Goal: Transaction & Acquisition: Subscribe to service/newsletter

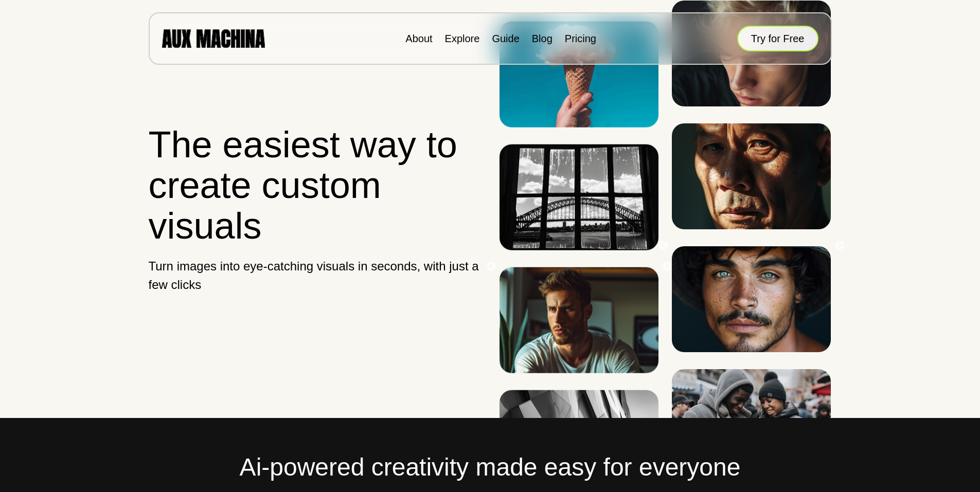
click at [759, 39] on button "Try for Free" at bounding box center [777, 39] width 81 height 26
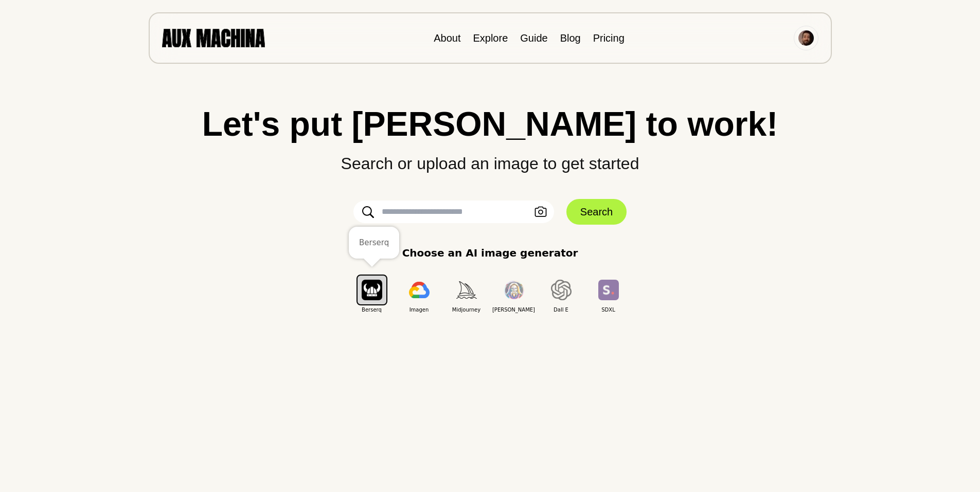
click at [365, 291] on img "button" at bounding box center [372, 290] width 21 height 20
click at [378, 290] on img "button" at bounding box center [372, 290] width 21 height 20
click at [465, 293] on img "button" at bounding box center [466, 289] width 21 height 17
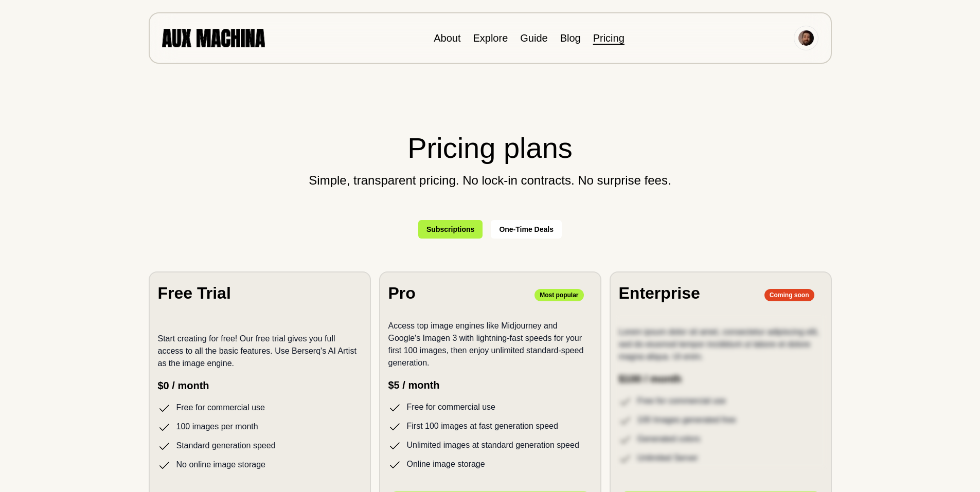
click at [207, 33] on img at bounding box center [213, 38] width 103 height 18
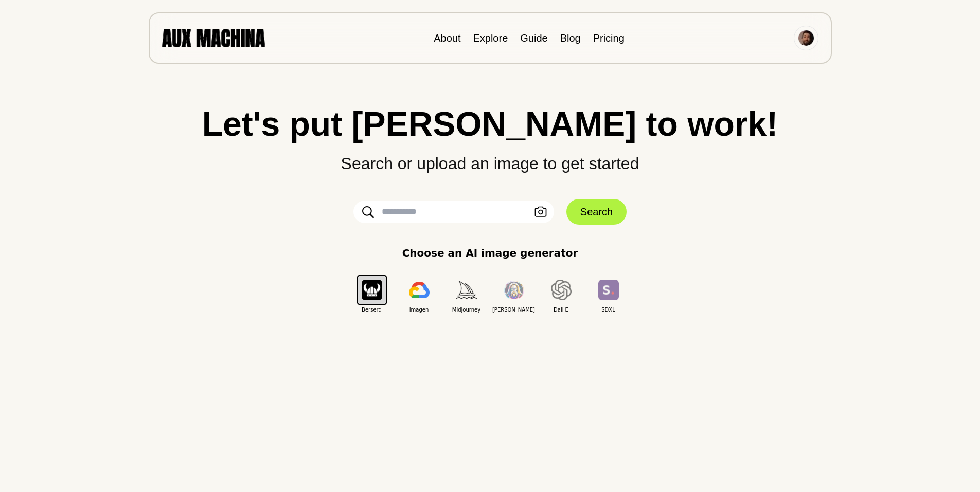
click at [489, 209] on input "text" at bounding box center [453, 212] width 201 height 23
click at [540, 211] on icon "button" at bounding box center [540, 212] width 12 height 11
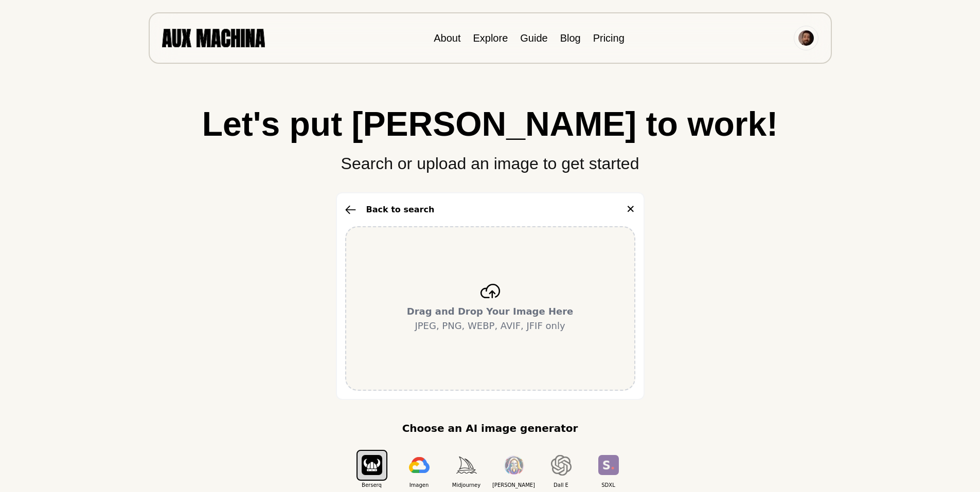
click at [621, 207] on div "Back to search ✕" at bounding box center [490, 210] width 290 height 16
click at [630, 208] on button "✕" at bounding box center [630, 210] width 9 height 16
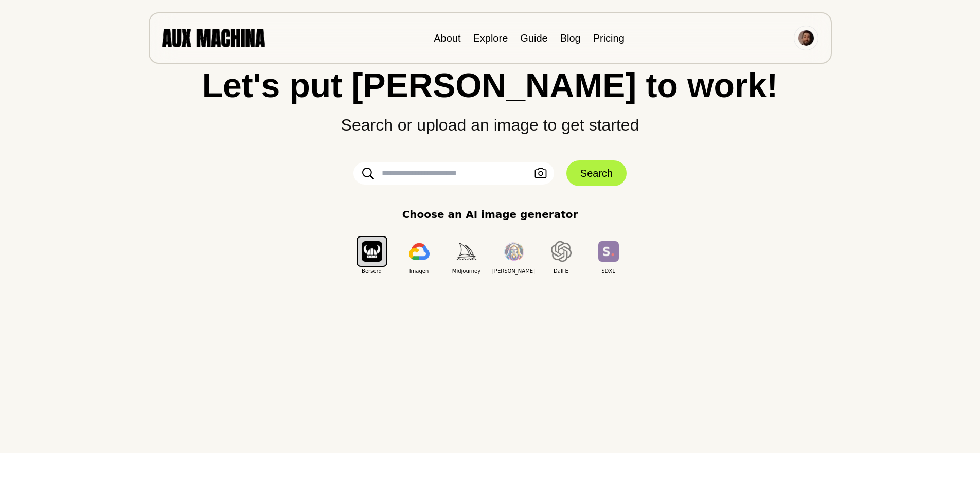
scroll to position [103, 0]
